Goal: Task Accomplishment & Management: Manage account settings

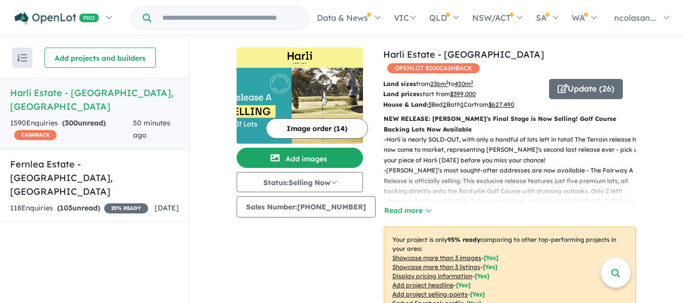
click at [132, 117] on div "1590 Enquir ies ( 300 unread) CASHBACK" at bounding box center [71, 129] width 123 height 24
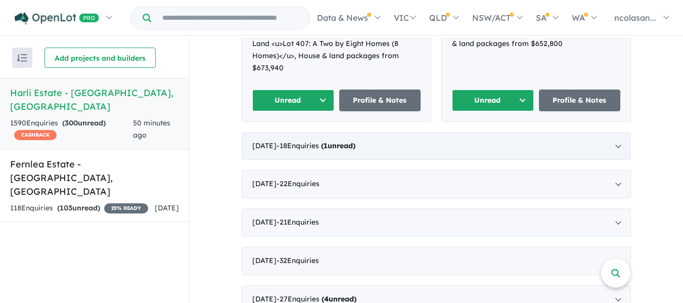
click at [355, 141] on strong "( 1 unread)" at bounding box center [338, 145] width 34 height 9
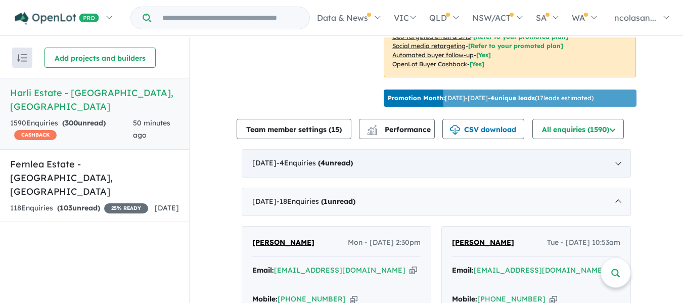
scroll to position [435, 0]
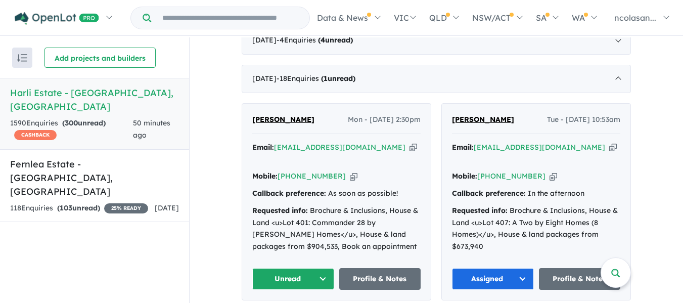
click at [321, 275] on button "Unread" at bounding box center [293, 279] width 82 height 22
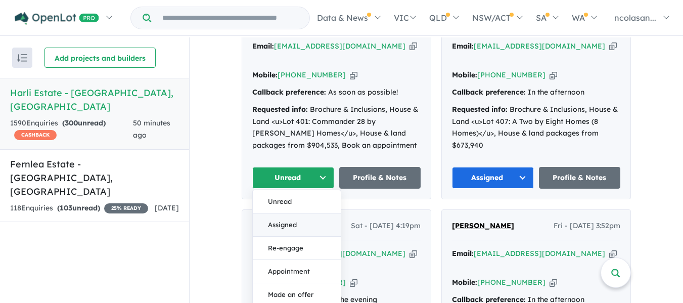
click at [288, 220] on button "Assigned" at bounding box center [297, 224] width 88 height 23
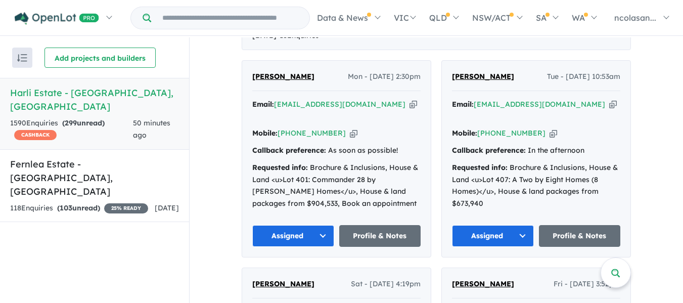
scroll to position [333, 0]
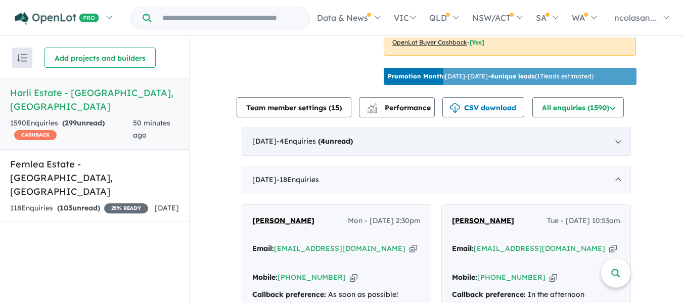
click at [351, 139] on strong "( 4 unread)" at bounding box center [335, 140] width 35 height 9
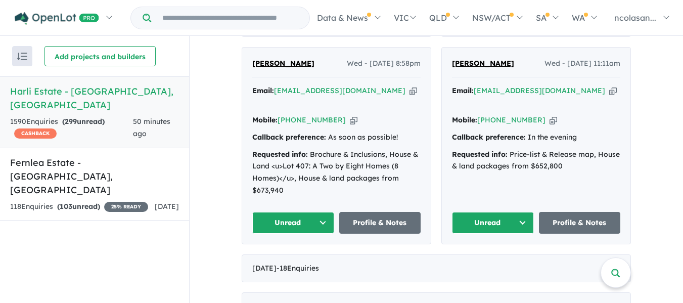
scroll to position [637, 0]
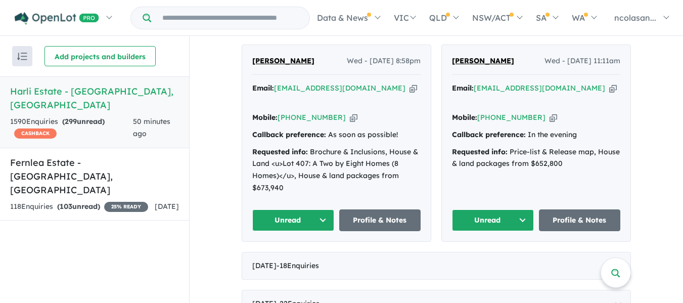
click at [516, 209] on button "Unread" at bounding box center [493, 220] width 82 height 22
click at [473, 256] on button "Assigned" at bounding box center [496, 267] width 88 height 23
click at [318, 209] on button "Unread" at bounding box center [293, 220] width 82 height 22
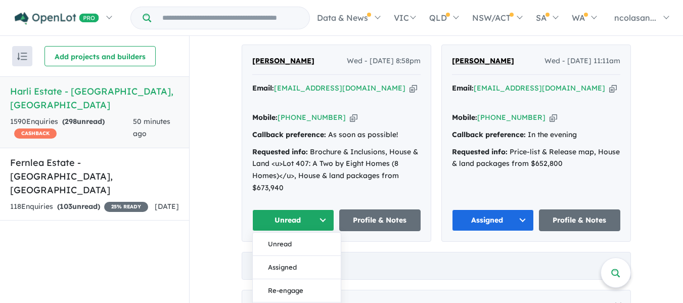
click at [299, 256] on button "Assigned" at bounding box center [297, 267] width 88 height 23
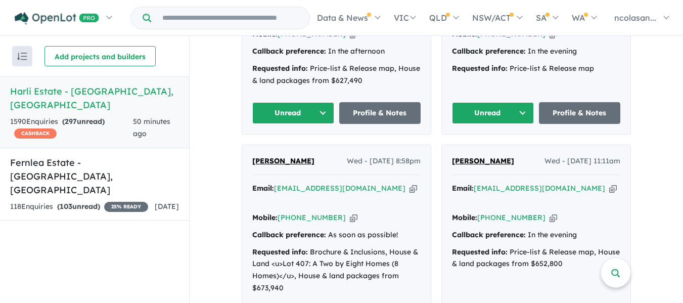
scroll to position [536, 0]
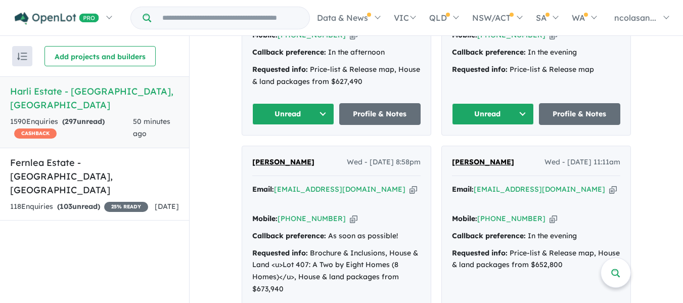
click at [521, 103] on button "Unread" at bounding box center [493, 114] width 82 height 22
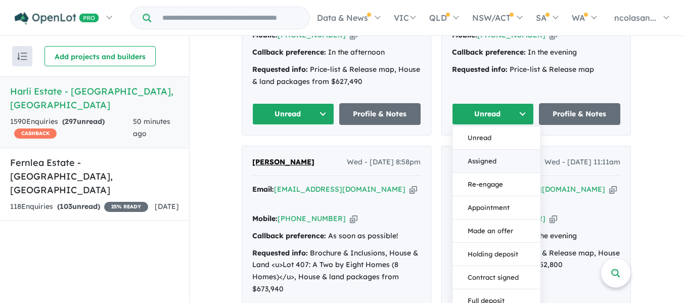
click at [484, 150] on button "Assigned" at bounding box center [496, 161] width 88 height 23
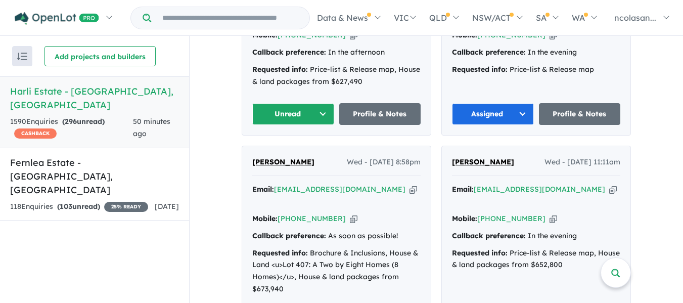
click at [323, 103] on button "Unread" at bounding box center [293, 114] width 82 height 22
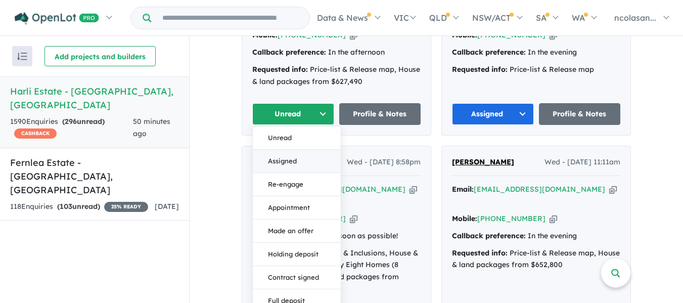
click at [294, 150] on button "Assigned" at bounding box center [297, 161] width 88 height 23
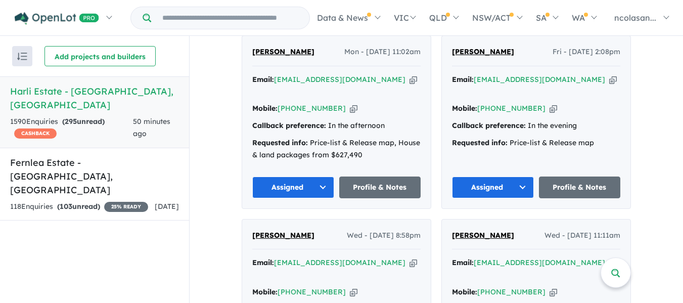
scroll to position [435, 0]
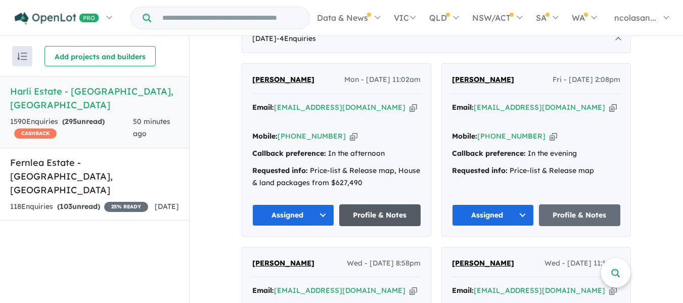
click at [367, 204] on link "Profile & Notes" at bounding box center [380, 215] width 82 height 22
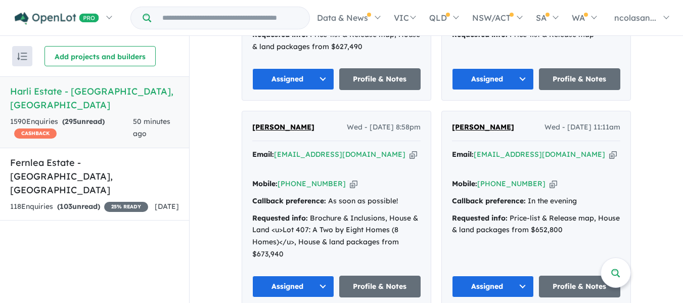
scroll to position [586, 0]
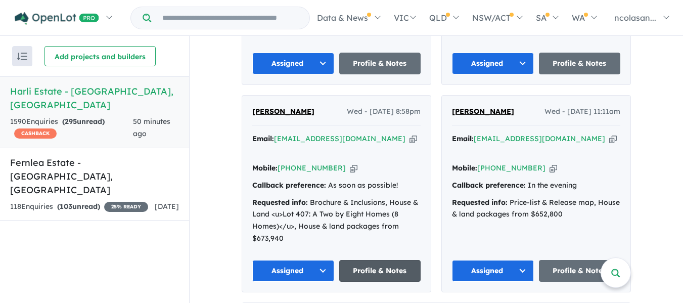
click at [373, 260] on link "Profile & Notes" at bounding box center [380, 271] width 82 height 22
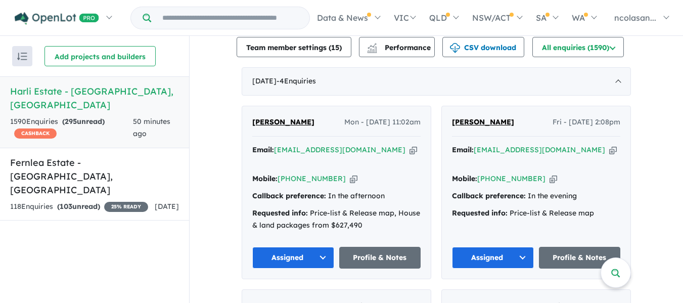
scroll to position [384, 0]
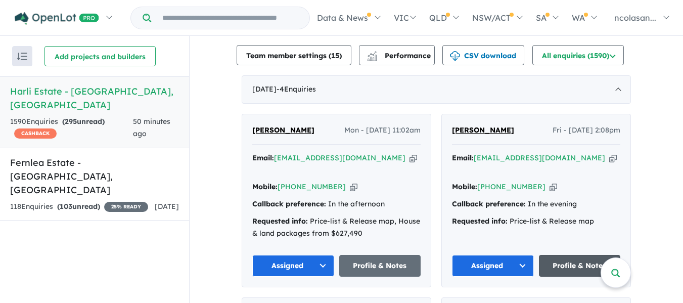
click at [566, 255] on link "Profile & Notes" at bounding box center [580, 266] width 82 height 22
